Goal: Entertainment & Leisure: Consume media (video, audio)

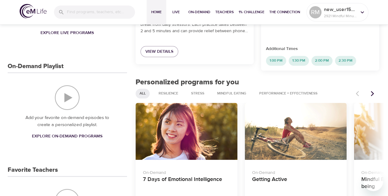
scroll to position [211, 0]
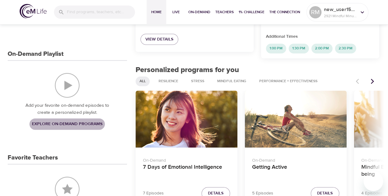
click at [60, 124] on span "Explore On-Demand Programs" at bounding box center [67, 124] width 71 height 8
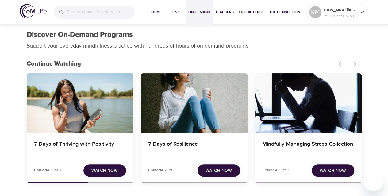
click at [219, 172] on span "Watch Now" at bounding box center [219, 171] width 26 height 8
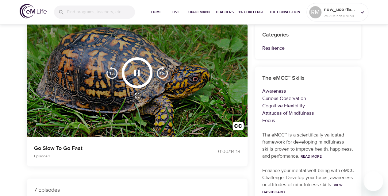
scroll to position [56, 0]
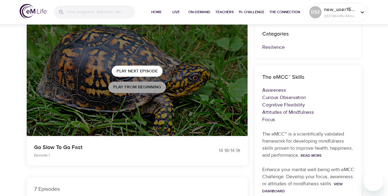
click at [136, 91] on button "Play from beginning" at bounding box center [137, 87] width 58 height 11
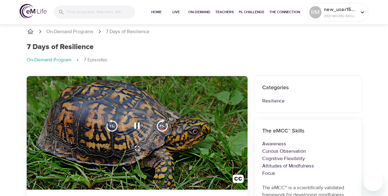
scroll to position [0, 0]
